Goal: Transaction & Acquisition: Purchase product/service

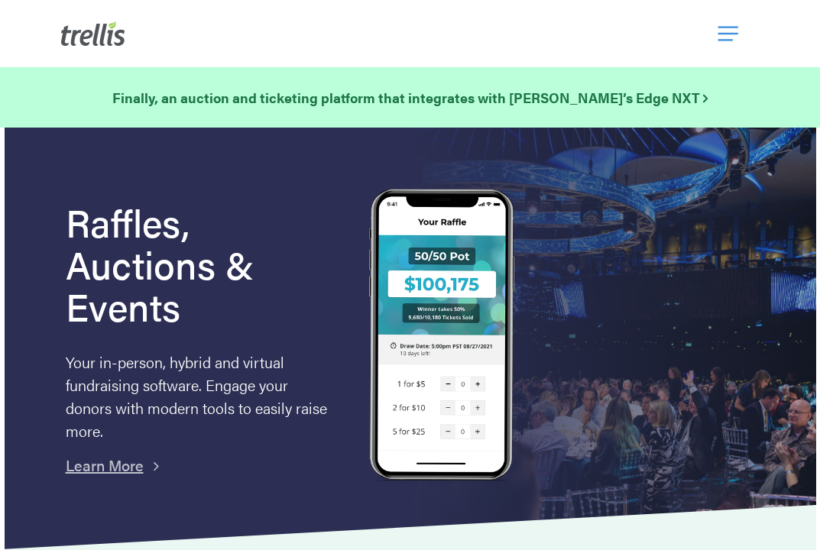
click at [722, 34] on span "Navigation Menu" at bounding box center [728, 34] width 20 height 26
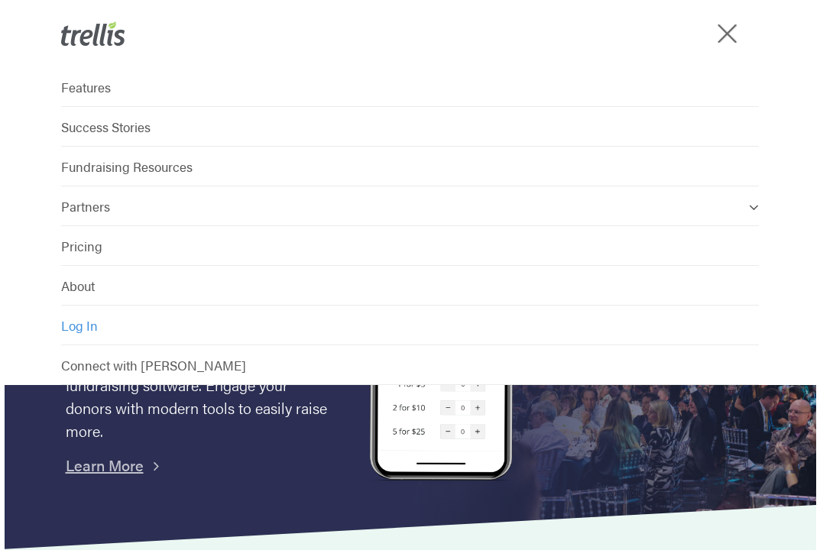
click at [89, 329] on span "Log In" at bounding box center [79, 325] width 37 height 18
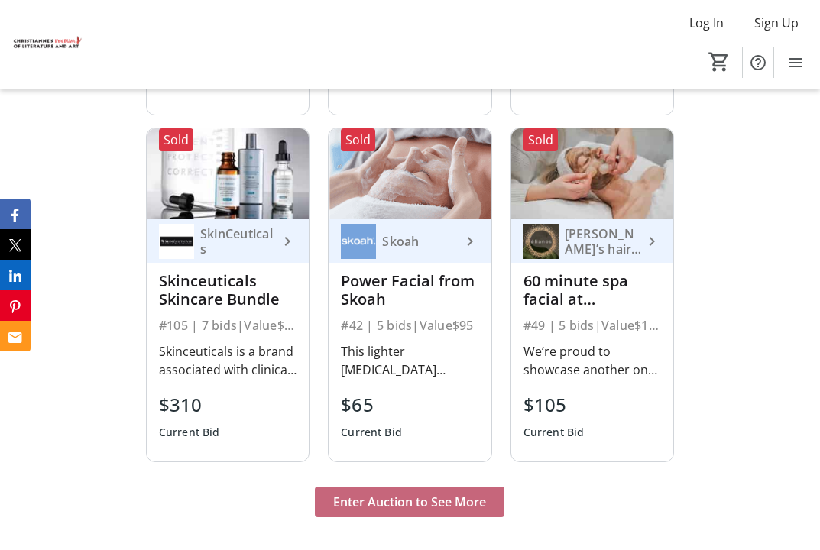
scroll to position [8254, 0]
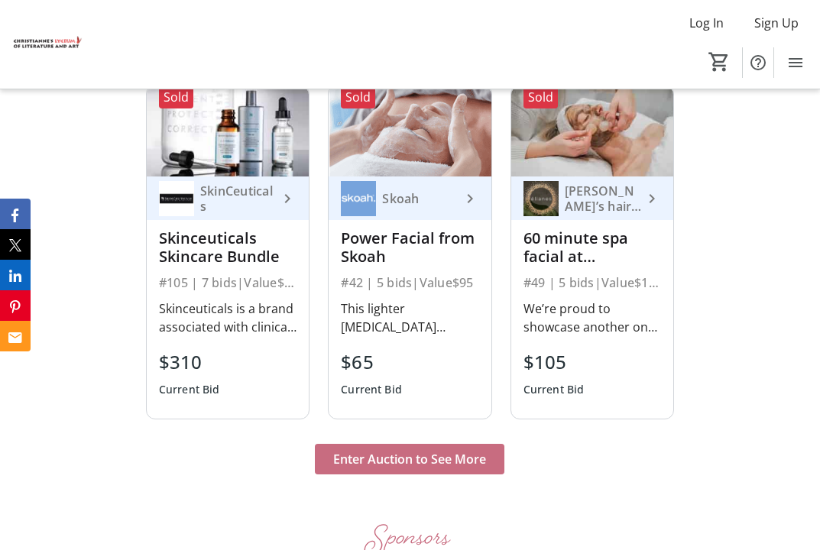
click at [464, 450] on span "Enter Auction to See More" at bounding box center [409, 459] width 153 height 18
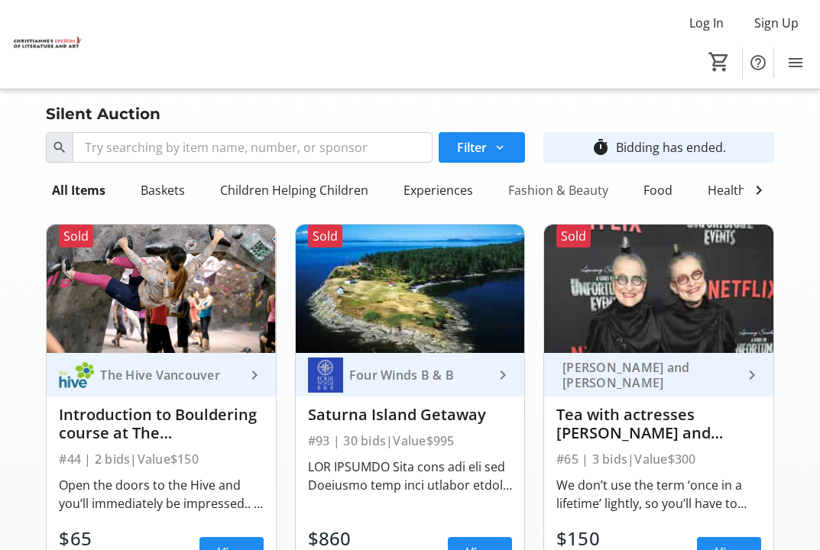
click at [567, 192] on div "Fashion & Beauty" at bounding box center [558, 190] width 112 height 31
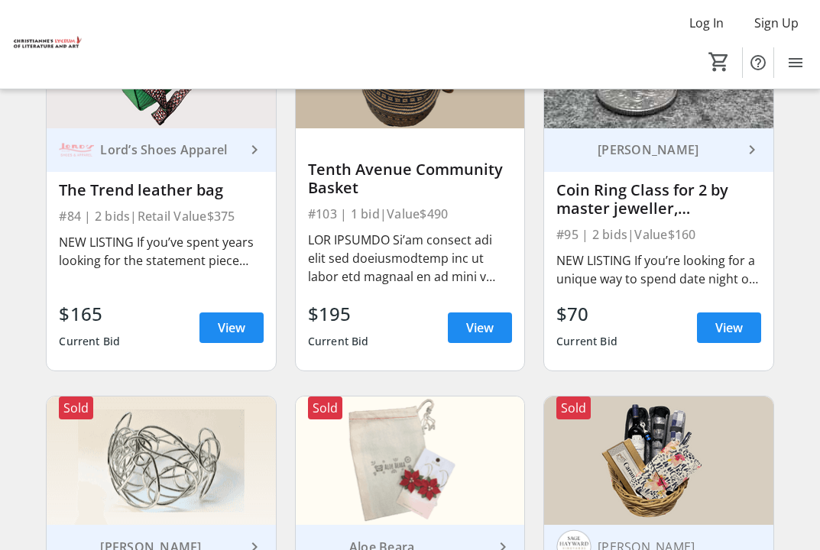
scroll to position [919, 0]
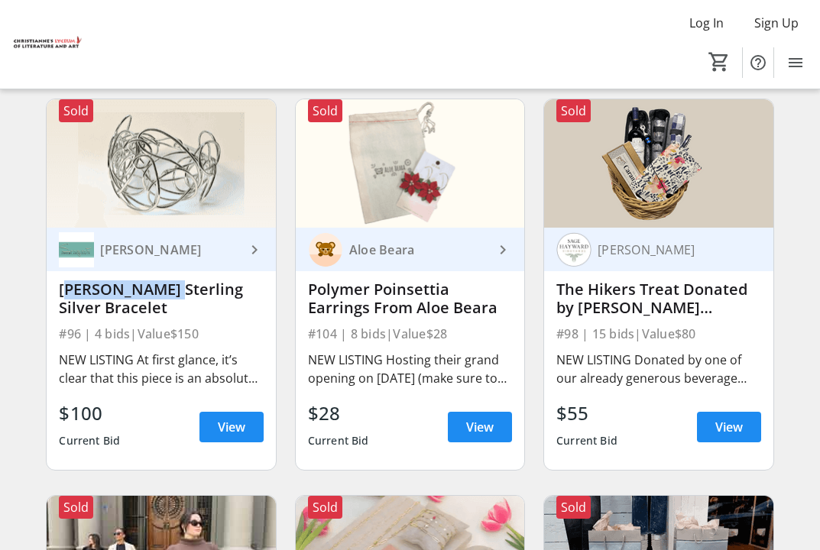
drag, startPoint x: 150, startPoint y: 302, endPoint x: 58, endPoint y: 302, distance: 91.7
click at [58, 302] on div "Kristal Vinas keyboard_arrow_right Kristal Vinas Sterling Silver Bracelet #96 |…" at bounding box center [161, 349] width 228 height 242
copy div "Kristal Vinas"
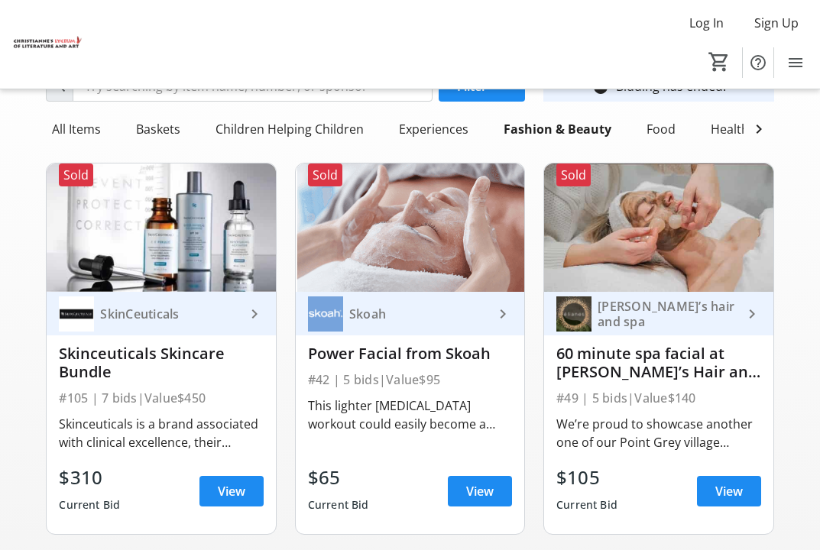
scroll to position [0, 0]
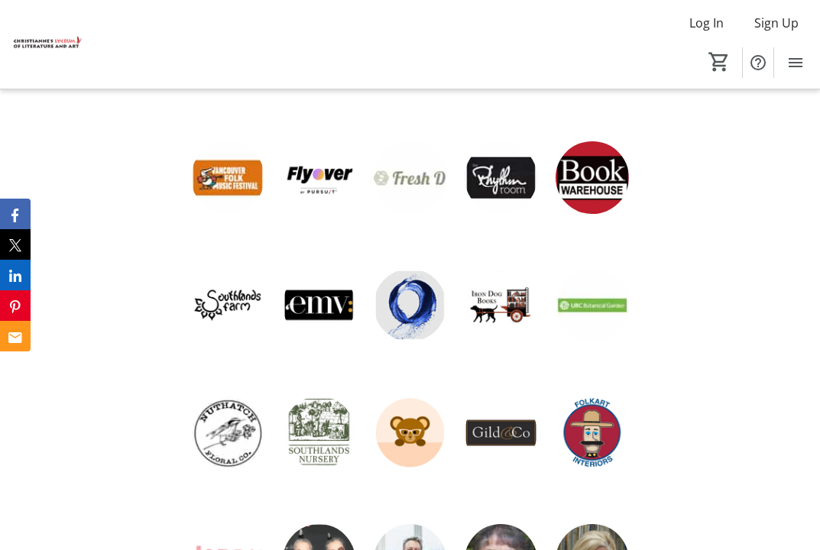
scroll to position [9893, 0]
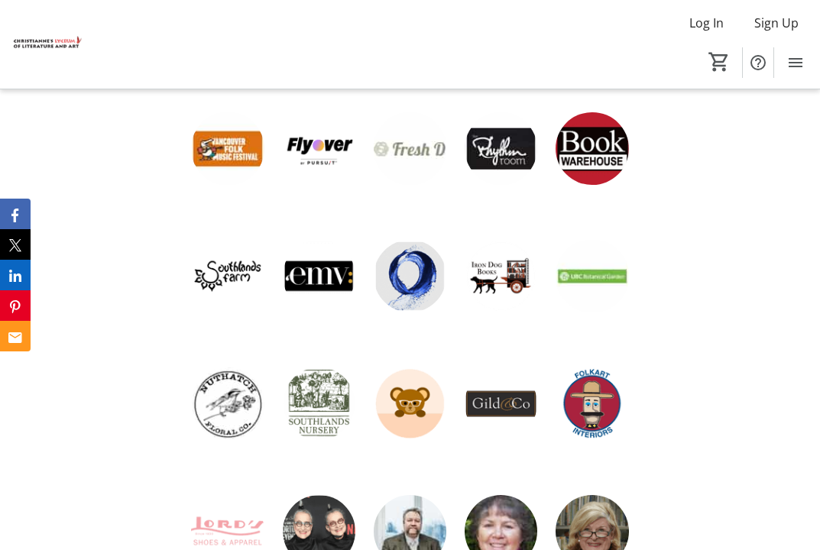
click at [412, 495] on img at bounding box center [410, 531] width 73 height 73
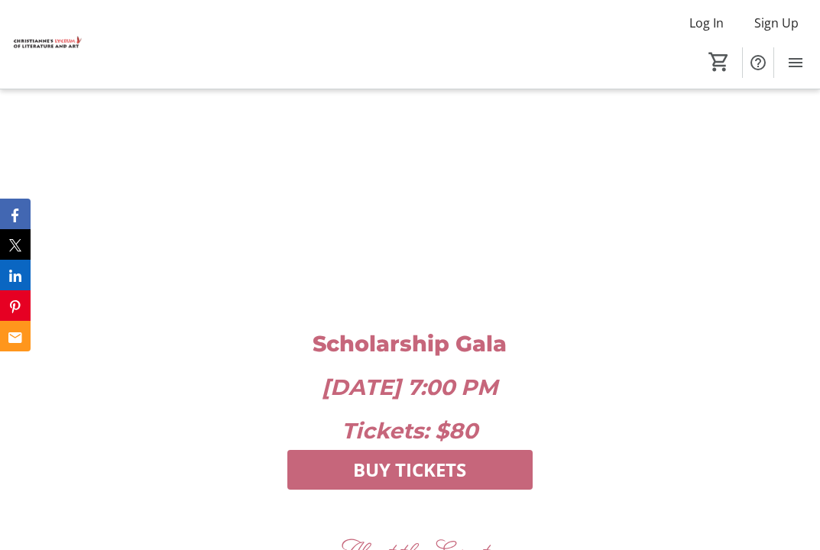
scroll to position [1933, 0]
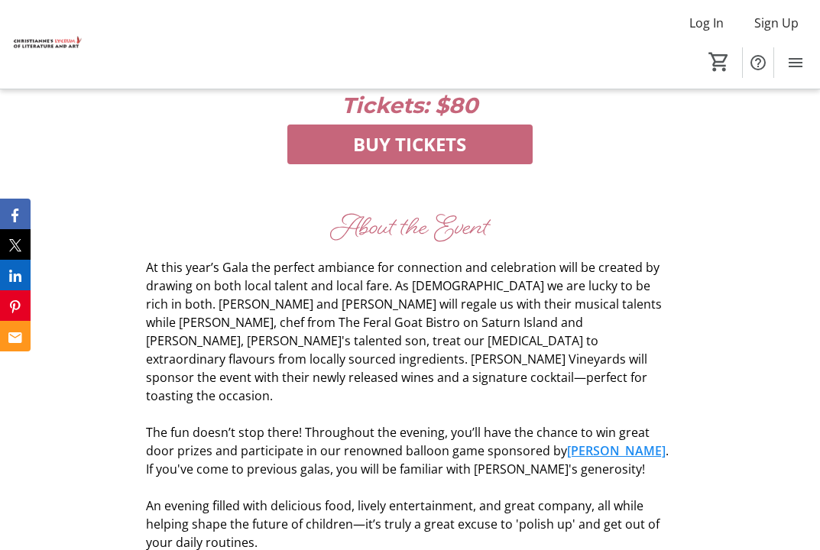
click at [567, 442] on link "Mark Gervin" at bounding box center [616, 450] width 99 height 17
